Goal: Task Accomplishment & Management: Use online tool/utility

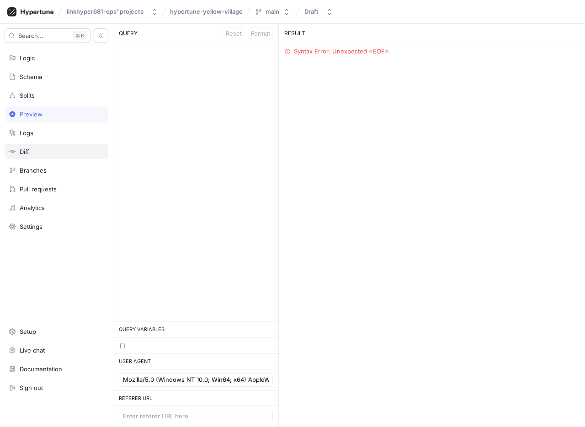
click at [47, 154] on div "Diff" at bounding box center [57, 151] width 96 height 7
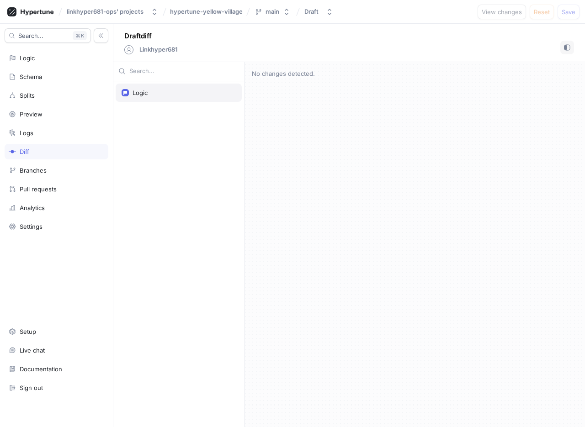
click at [137, 93] on div "Logic" at bounding box center [140, 92] width 15 height 7
click at [23, 334] on div "Setup" at bounding box center [28, 331] width 16 height 7
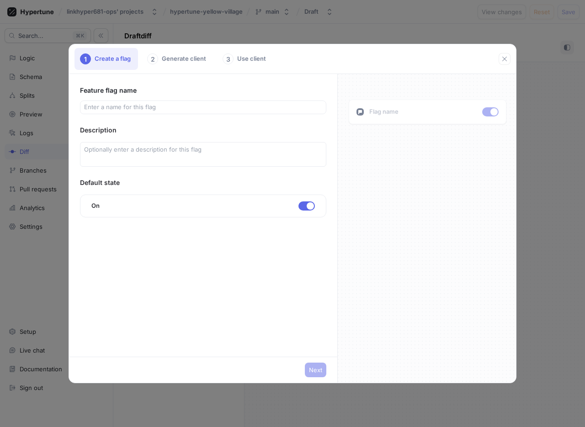
click at [564, 207] on div "1 Create a flag 2 Generate client 3 Use client Feature flag name Description De…" at bounding box center [292, 213] width 585 height 427
click at [510, 60] on button "button" at bounding box center [505, 59] width 12 height 12
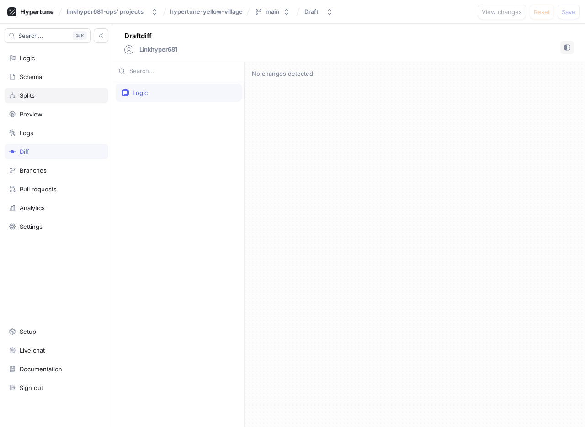
click at [26, 97] on div "Splits" at bounding box center [27, 95] width 15 height 7
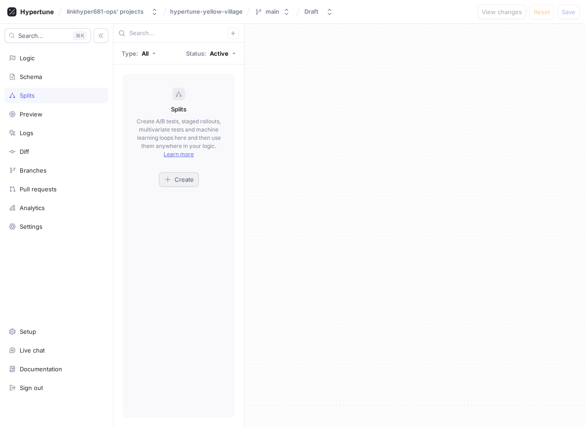
click at [184, 181] on span "Create" at bounding box center [184, 179] width 19 height 5
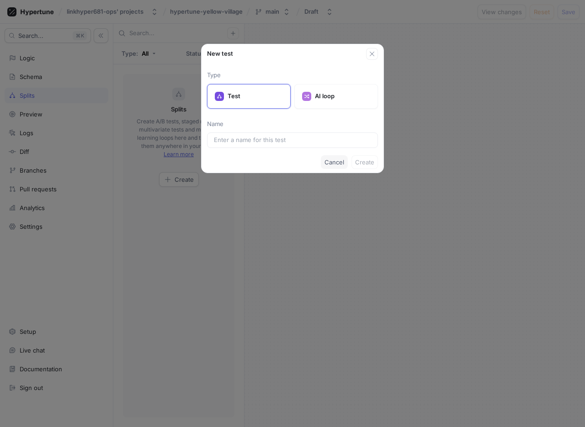
click at [334, 161] on span "Cancel" at bounding box center [334, 161] width 20 height 5
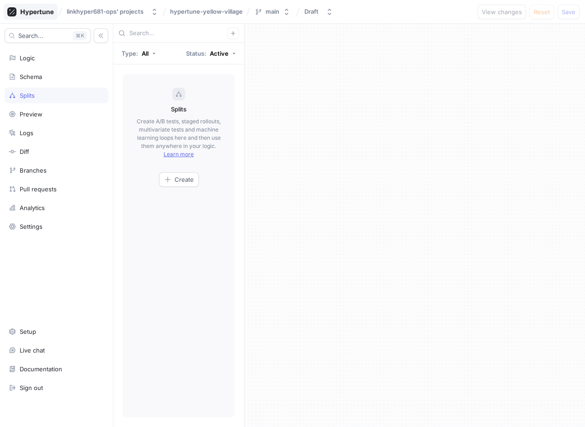
click at [10, 12] on rect at bounding box center [11, 11] width 9 height 9
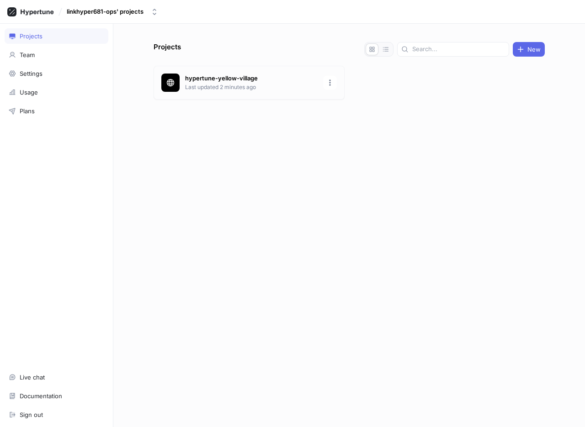
click at [271, 86] on p "Last updated 2 minutes ago" at bounding box center [251, 87] width 133 height 8
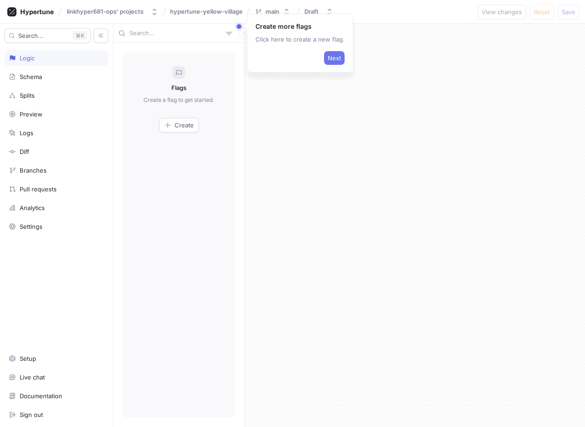
click at [328, 55] on span "Next" at bounding box center [334, 57] width 13 height 5
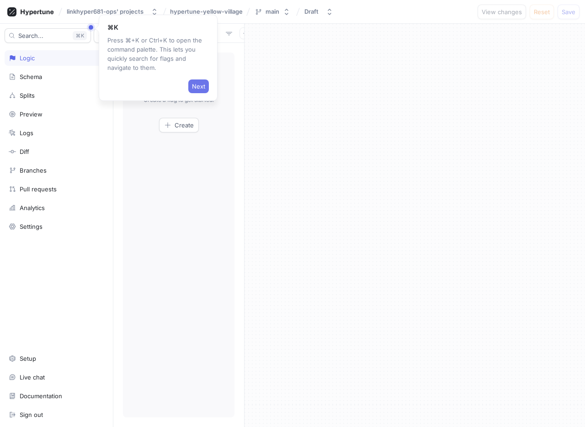
click at [191, 83] on button "Next" at bounding box center [198, 87] width 21 height 14
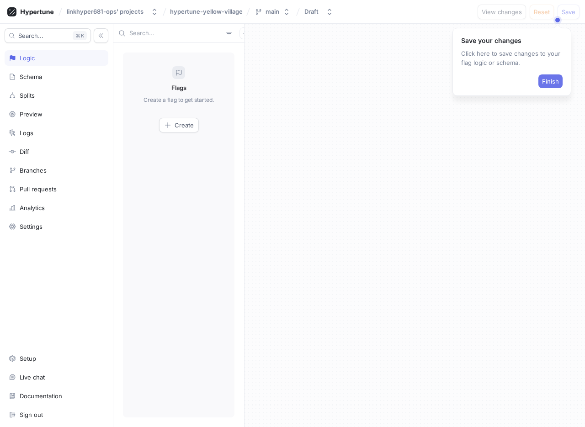
click at [549, 82] on span "Finish" at bounding box center [550, 81] width 17 height 5
click at [172, 127] on div "Create" at bounding box center [179, 125] width 30 height 7
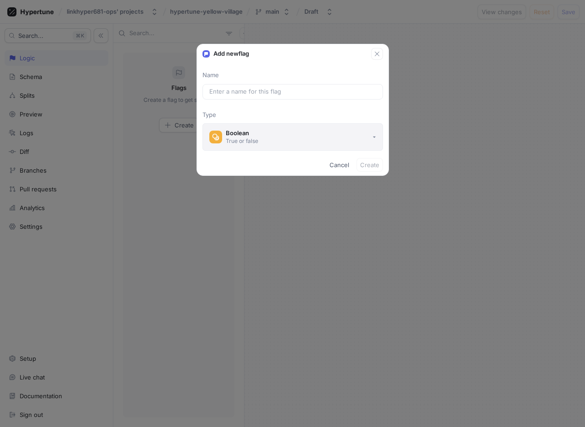
click at [287, 133] on button "Boolean True or false" at bounding box center [292, 136] width 181 height 27
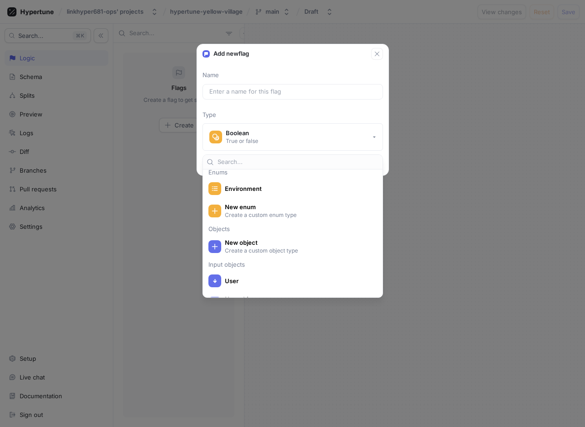
scroll to position [179, 0]
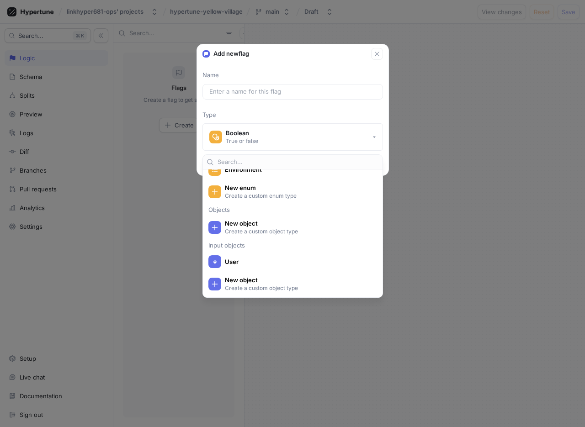
click at [153, 217] on div "Add new flag Name Type Boolean True or false Cancel Create" at bounding box center [292, 213] width 585 height 427
